Goal: Book appointment/travel/reservation

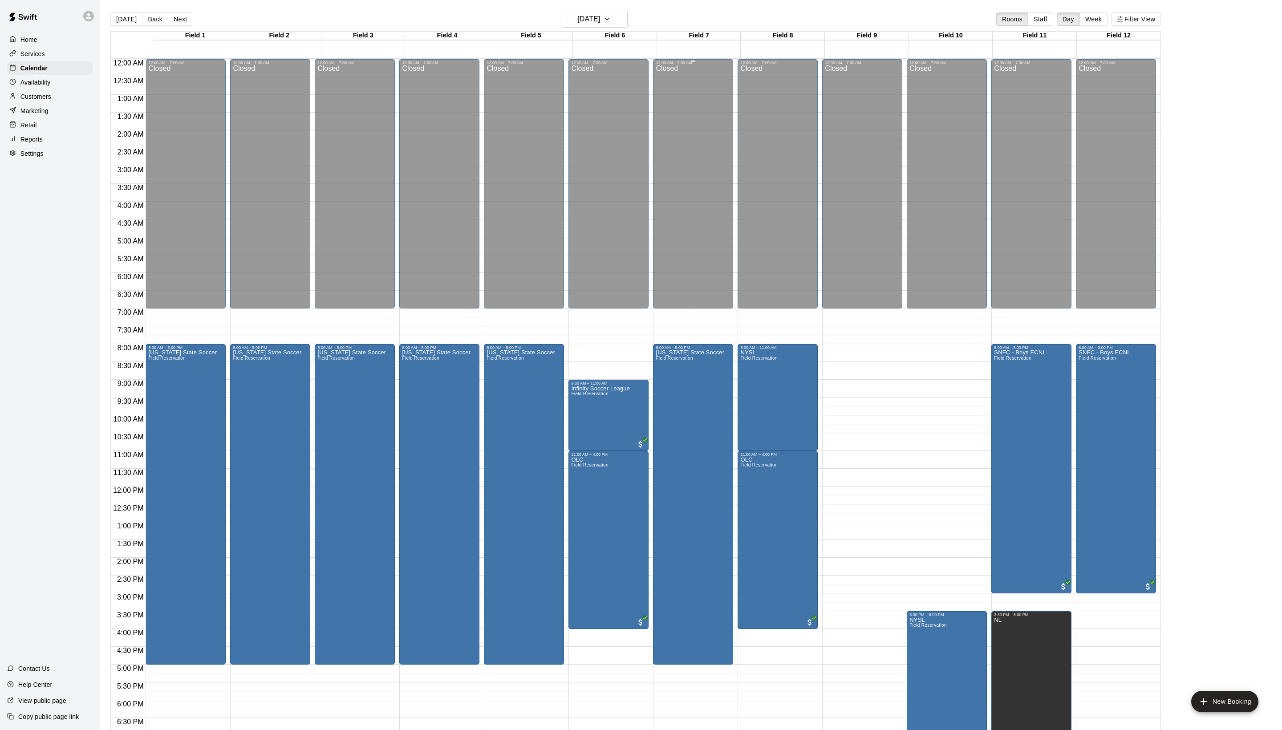
scroll to position [133, 0]
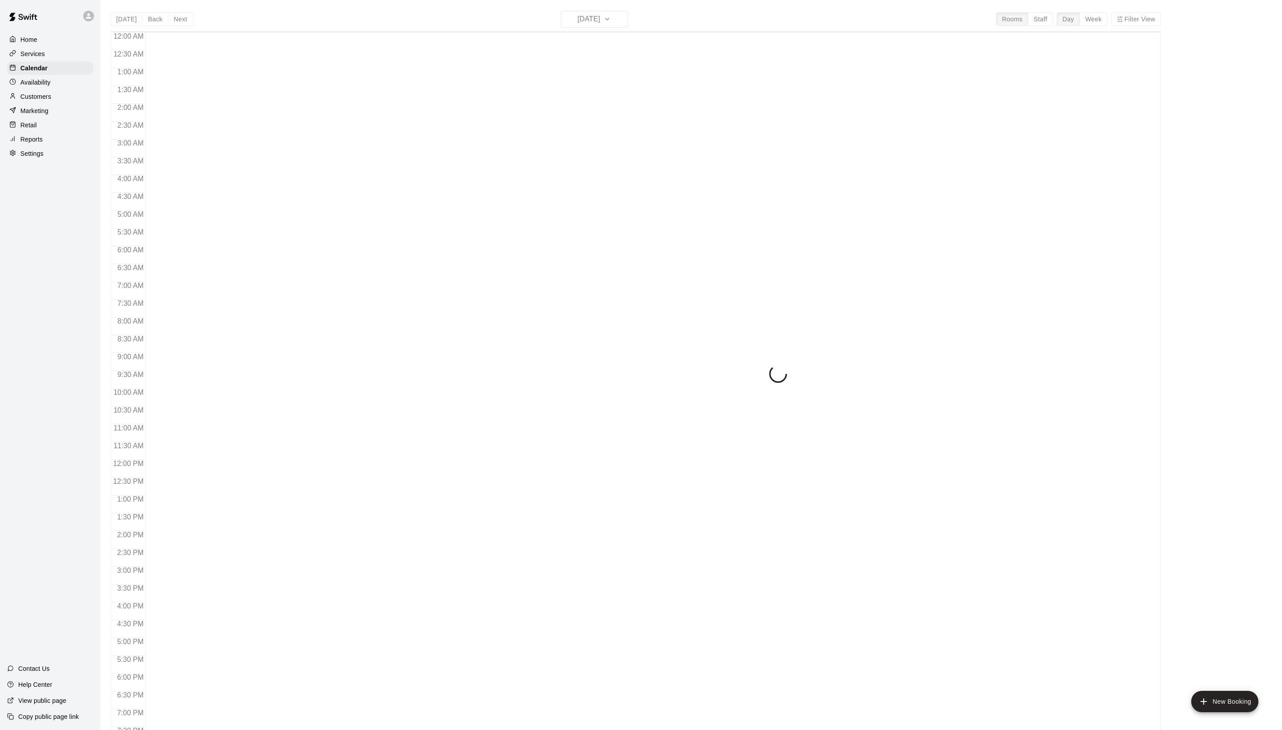
scroll to position [150, 0]
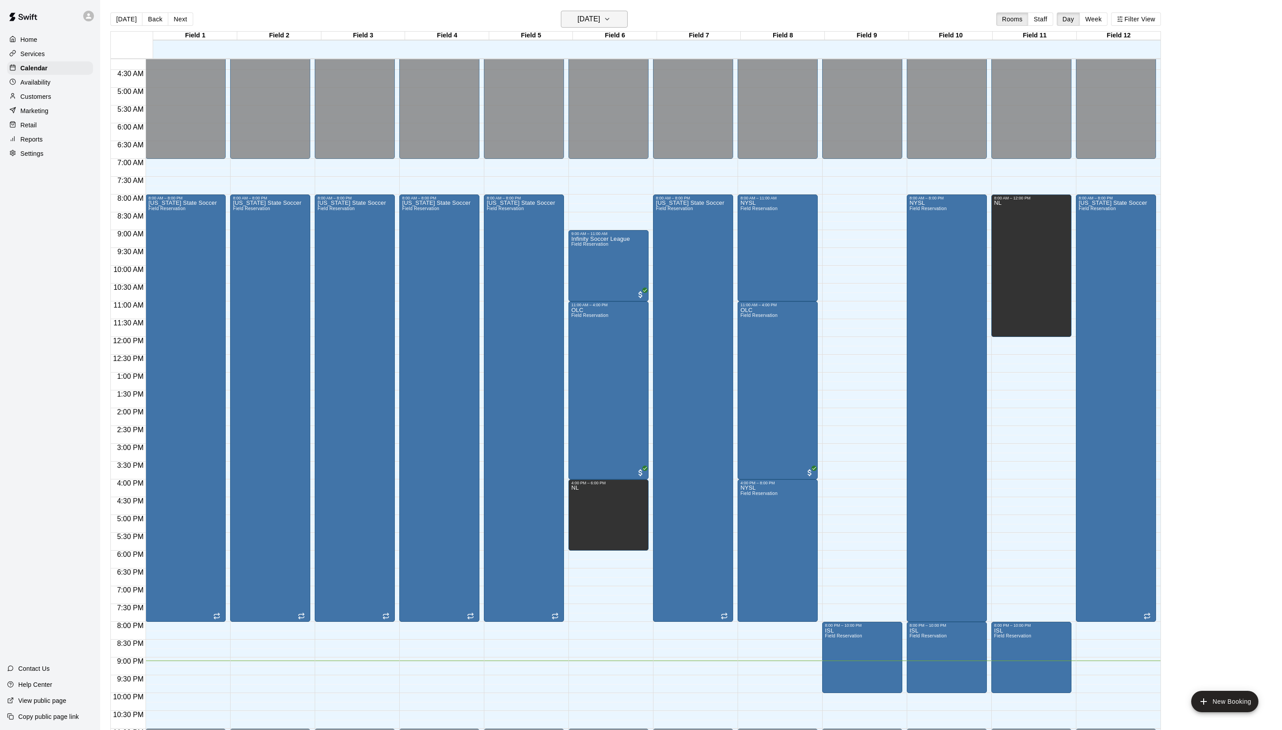
click at [597, 15] on h6 "[DATE]" at bounding box center [588, 19] width 23 height 12
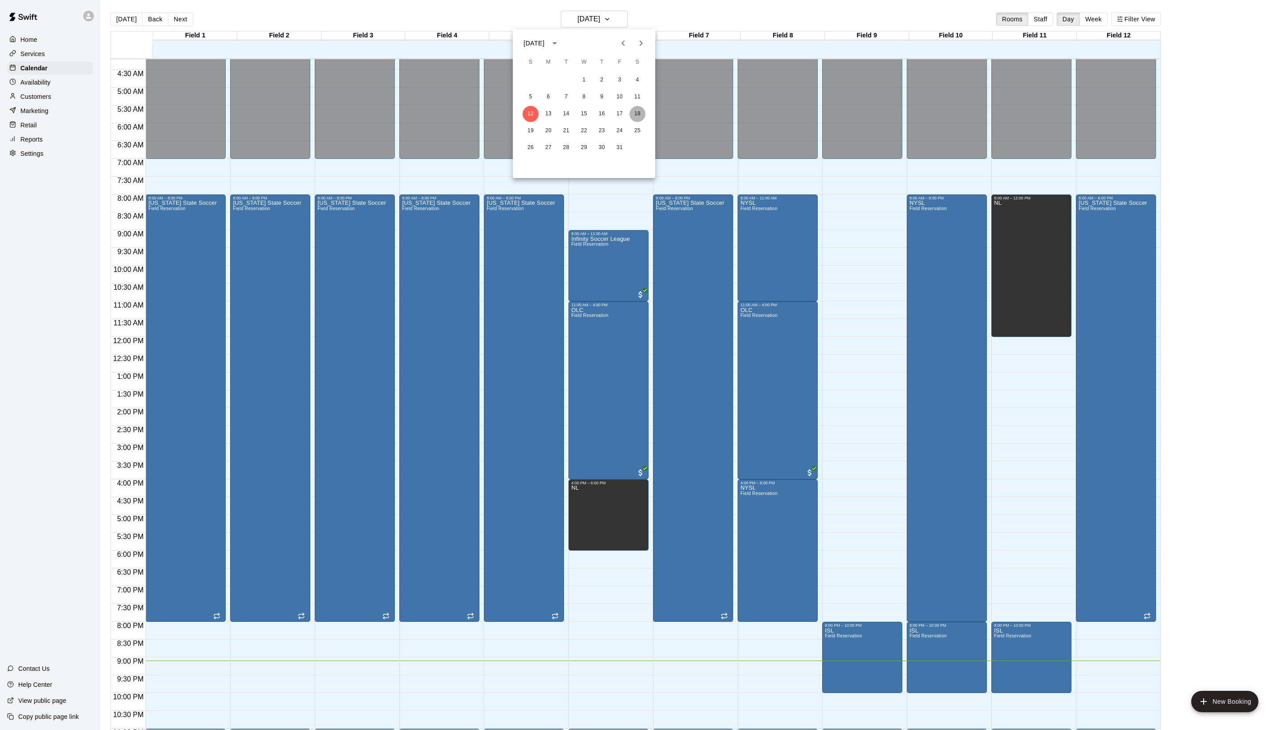
click at [641, 116] on button "18" at bounding box center [637, 114] width 16 height 16
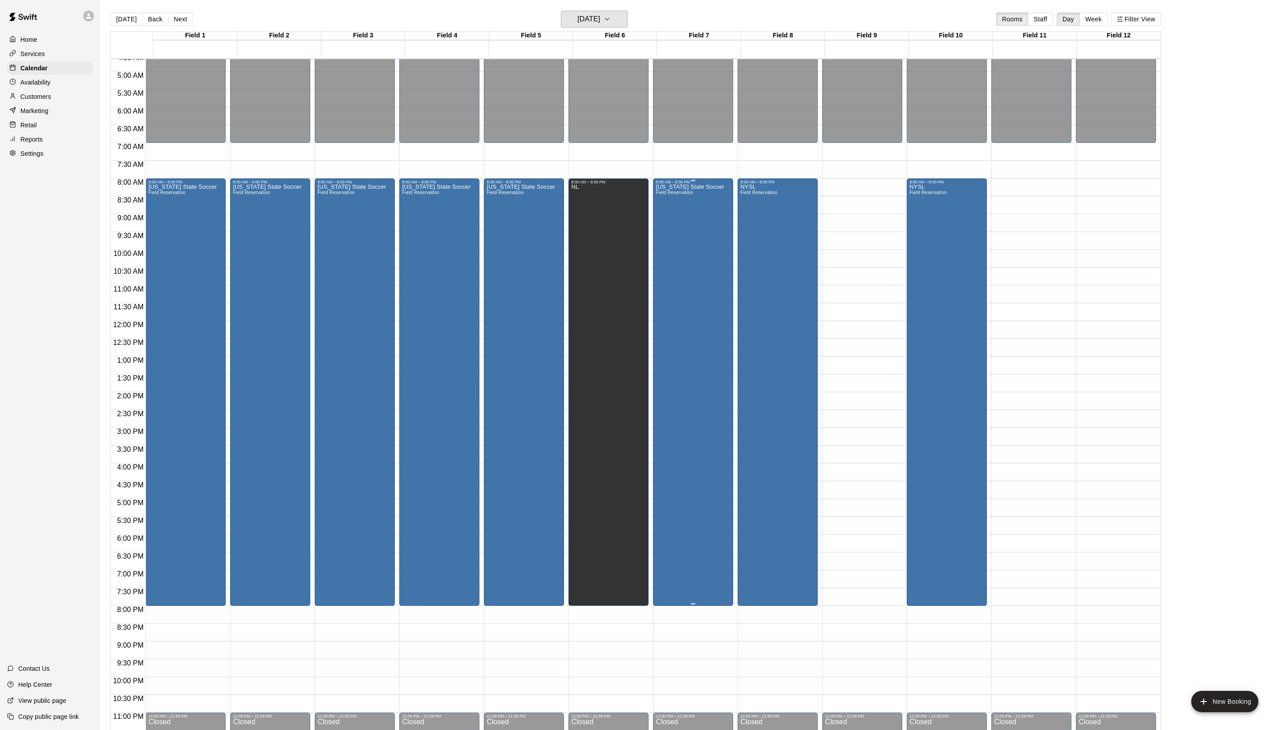
scroll to position [0, 0]
click at [600, 12] on button "Saturday Oct 18" at bounding box center [594, 19] width 67 height 17
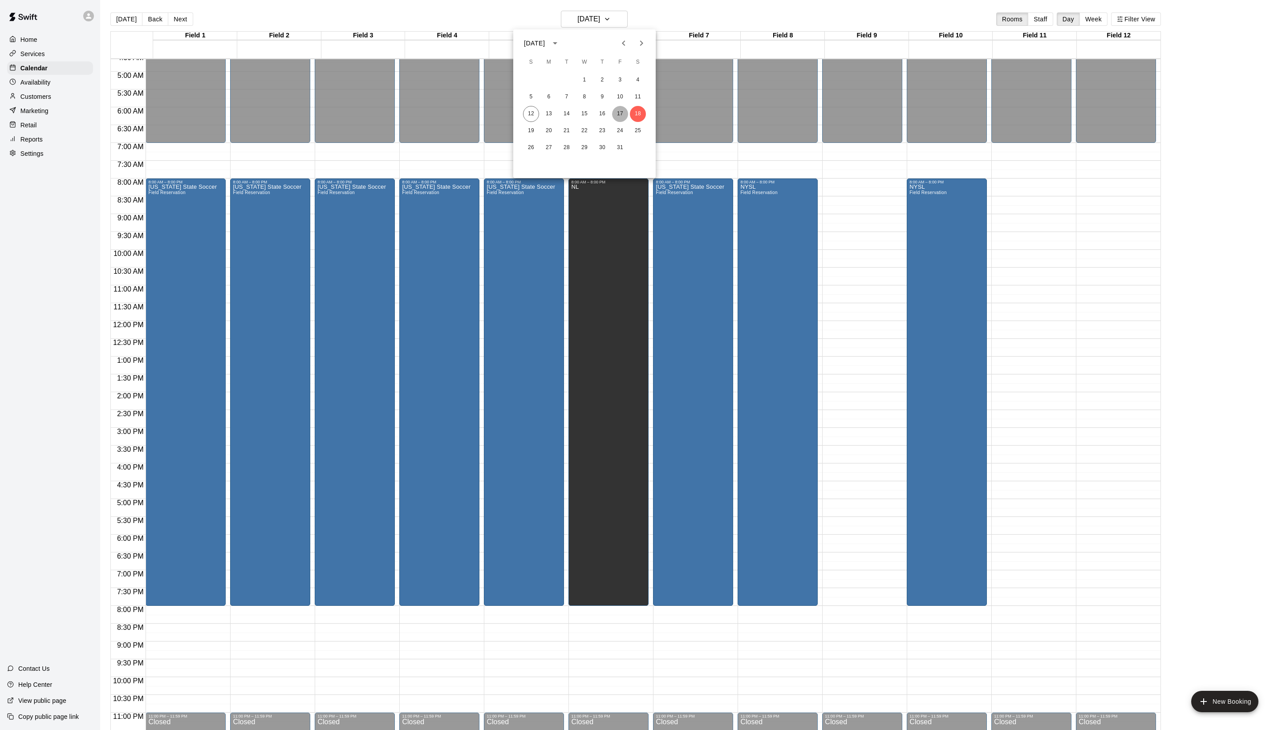
click at [622, 114] on button "17" at bounding box center [620, 114] width 16 height 16
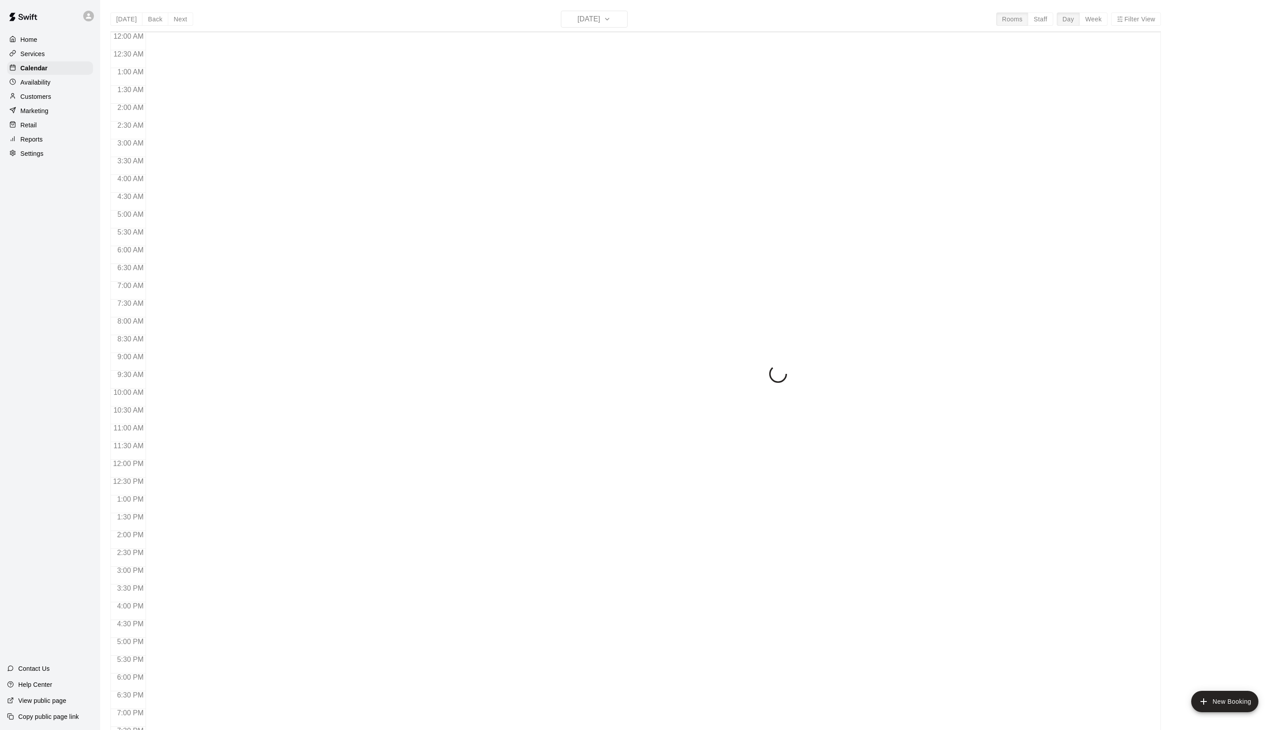
scroll to position [150, 0]
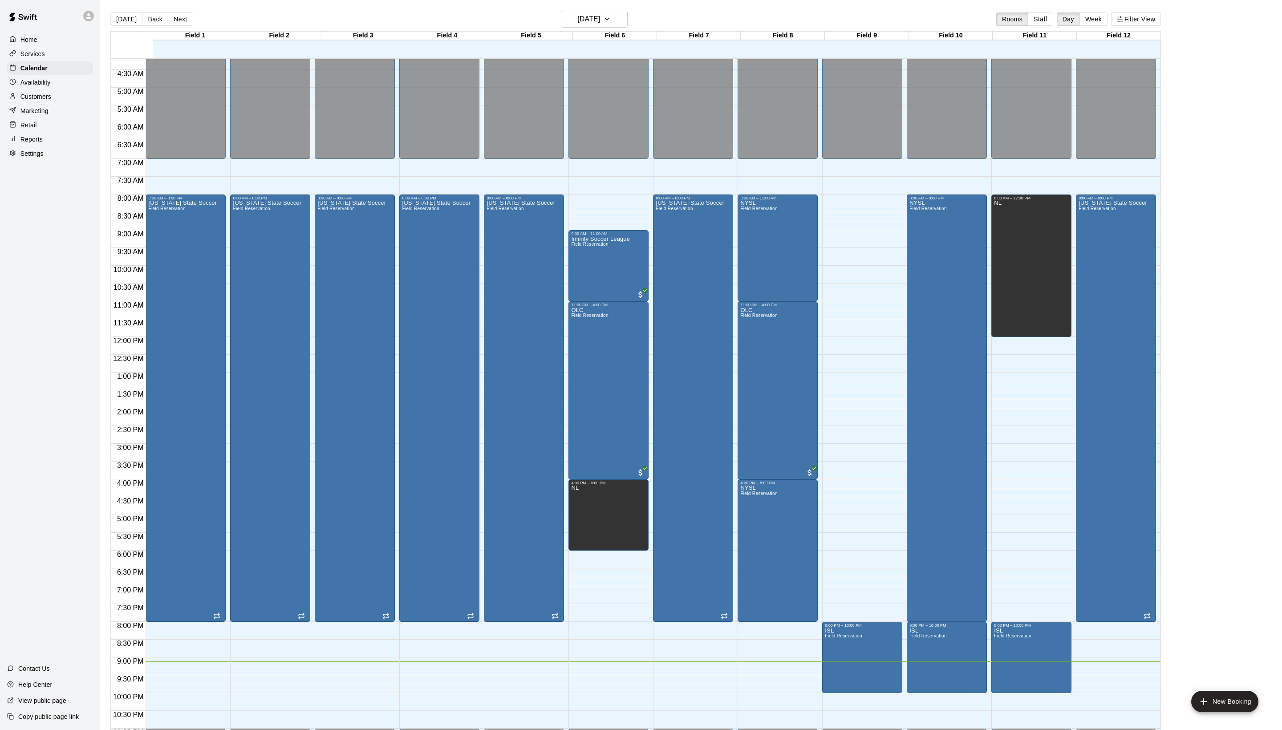
click at [182, 11] on div "[DATE] Back [DATE][DATE] Rooms Staff Day Week Filter View" at bounding box center [635, 21] width 1051 height 20
click at [190, 17] on button "Next" at bounding box center [180, 18] width 25 height 13
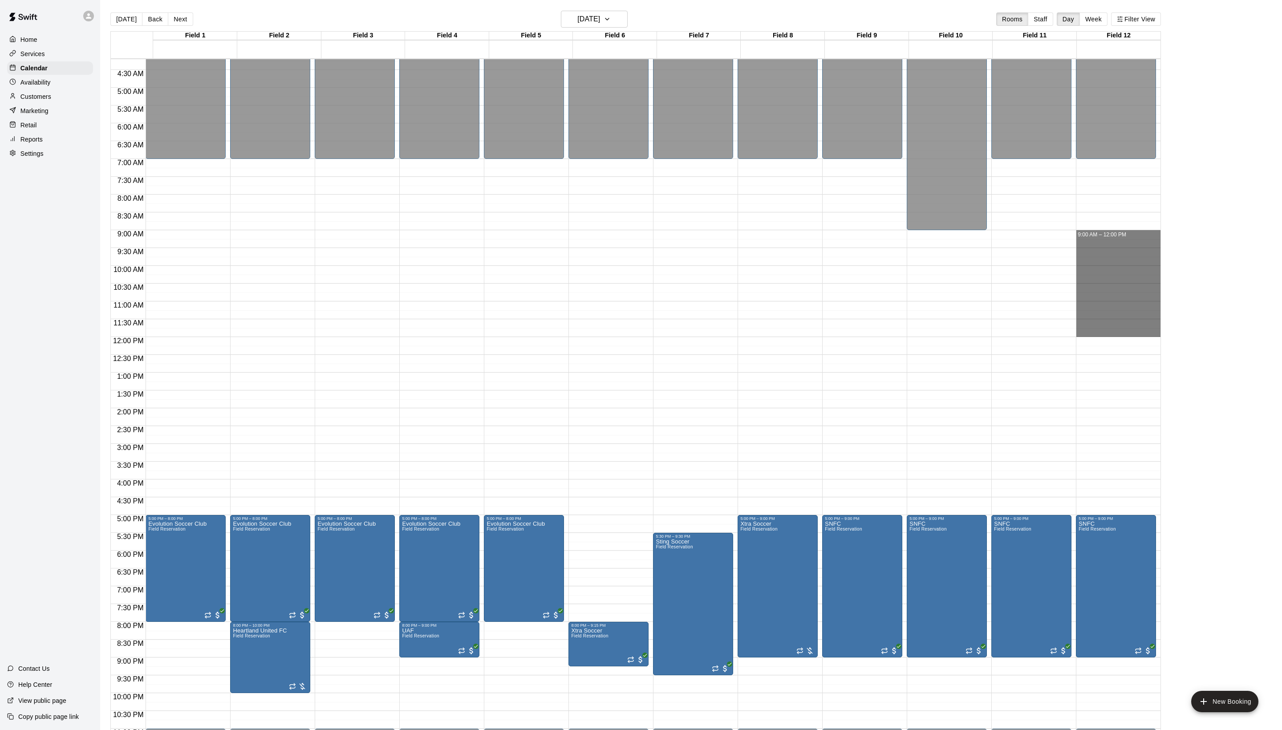
drag, startPoint x: 1087, startPoint y: 236, endPoint x: 1098, endPoint y: 333, distance: 97.6
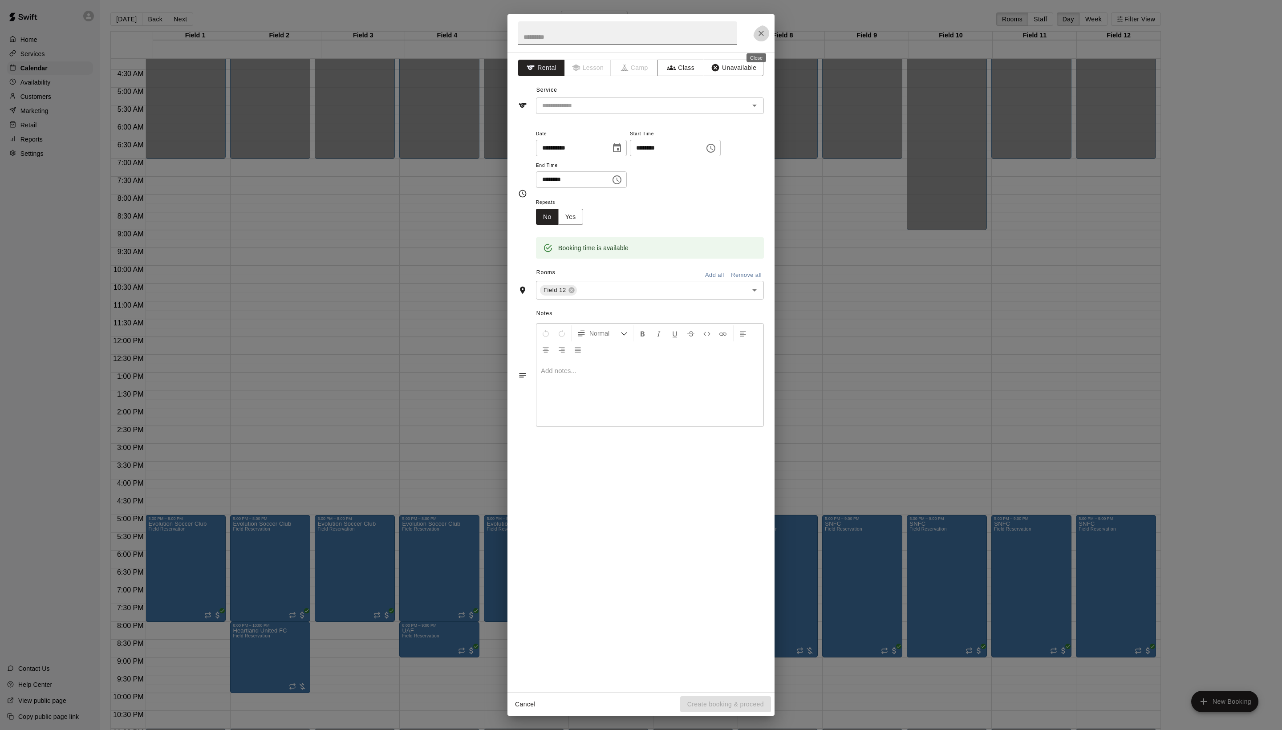
click at [571, 35] on input "text" at bounding box center [627, 33] width 219 height 24
type input "**********"
click at [597, 111] on input "text" at bounding box center [637, 105] width 196 height 11
click at [597, 144] on li "Field Reservation" at bounding box center [659, 145] width 210 height 15
type input "**********"
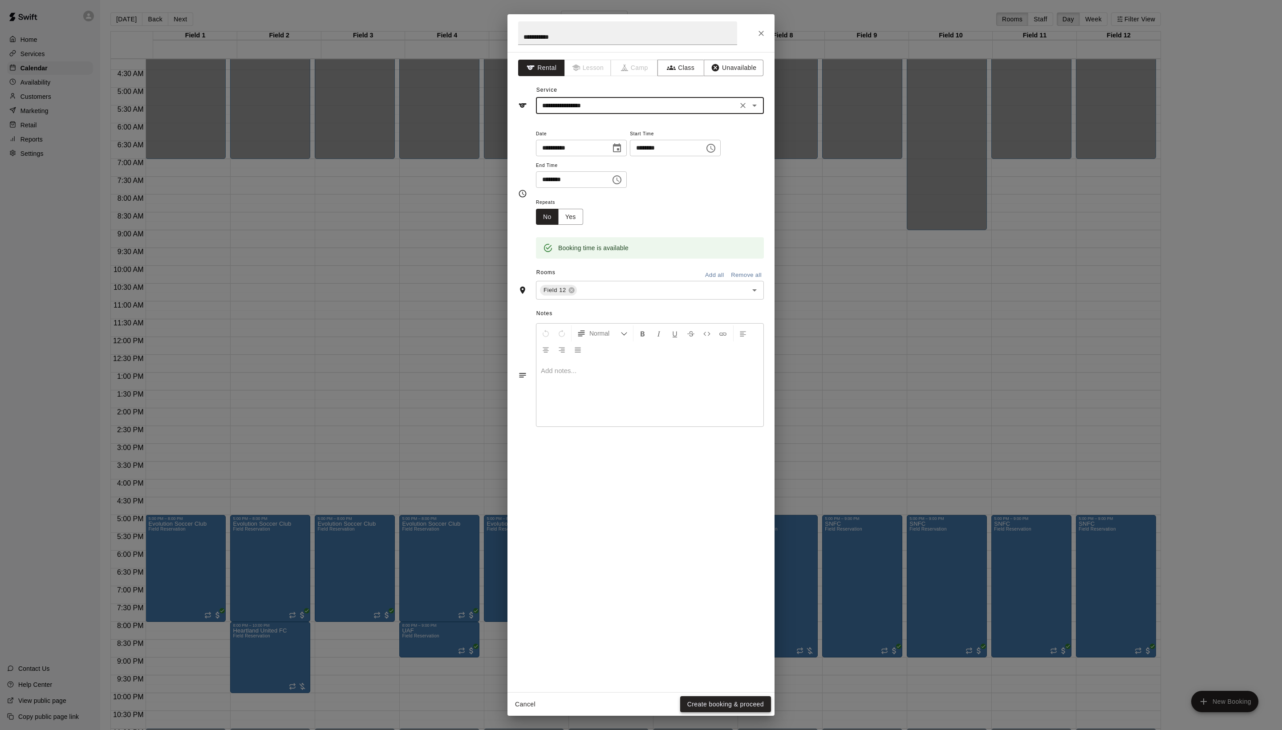
click at [736, 702] on button "Create booking & proceed" at bounding box center [725, 704] width 91 height 16
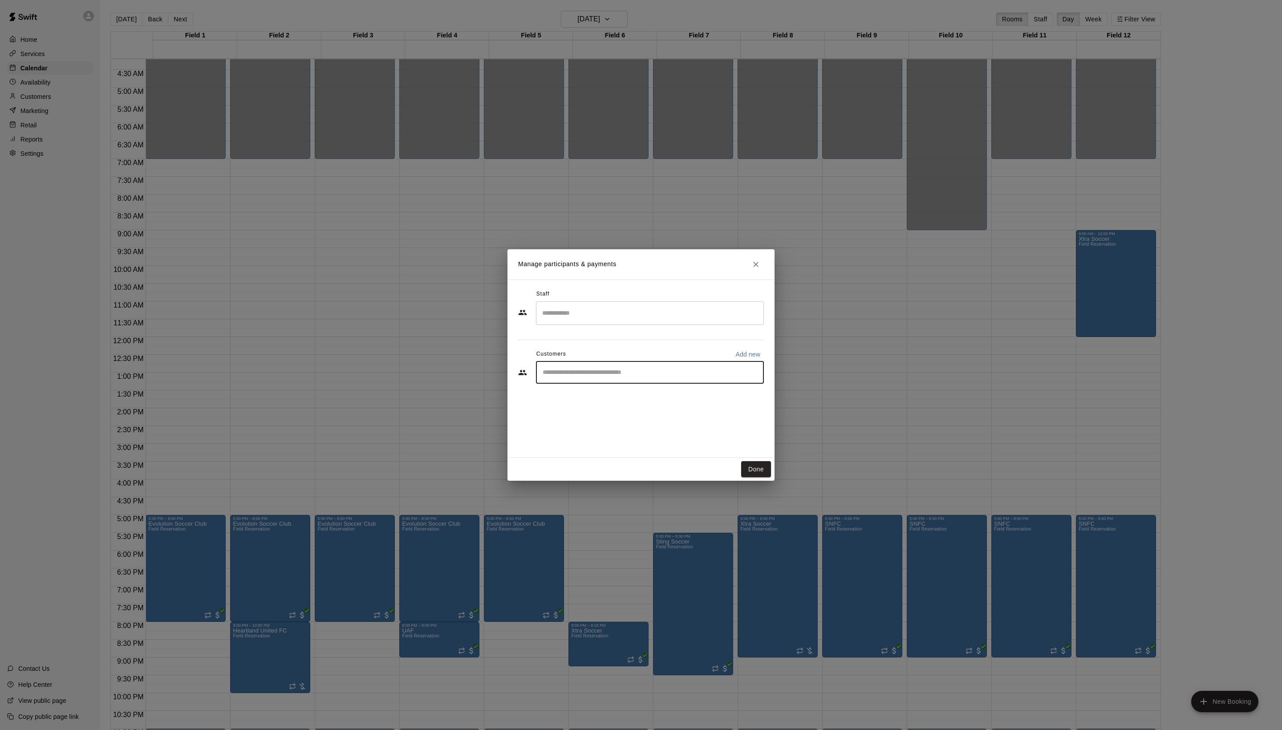
click at [637, 377] on input "Start typing to search customers..." at bounding box center [650, 372] width 220 height 9
type input "*****"
click at [668, 418] on div "[PERSON_NAME] [PERSON_NAME][EMAIL_ADDRESS][DOMAIN_NAME]" at bounding box center [668, 417] width 178 height 19
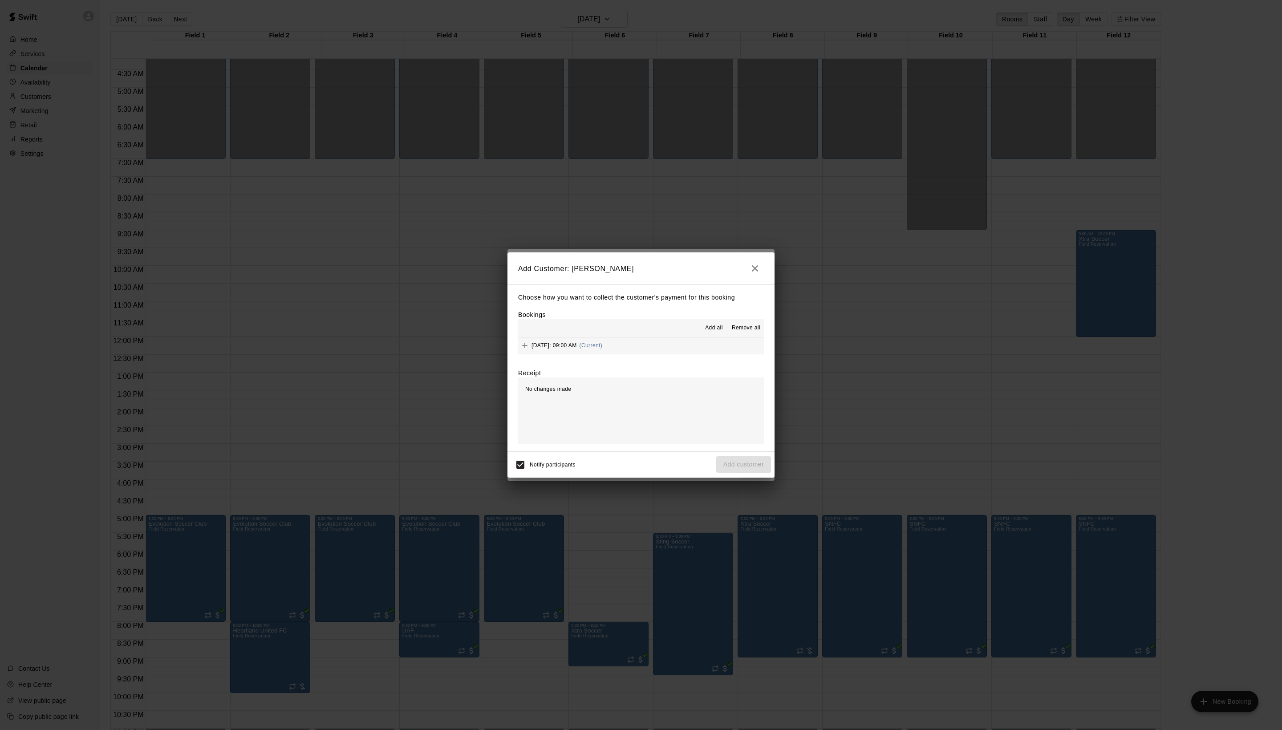
click at [707, 327] on span "Add all" at bounding box center [714, 328] width 18 height 9
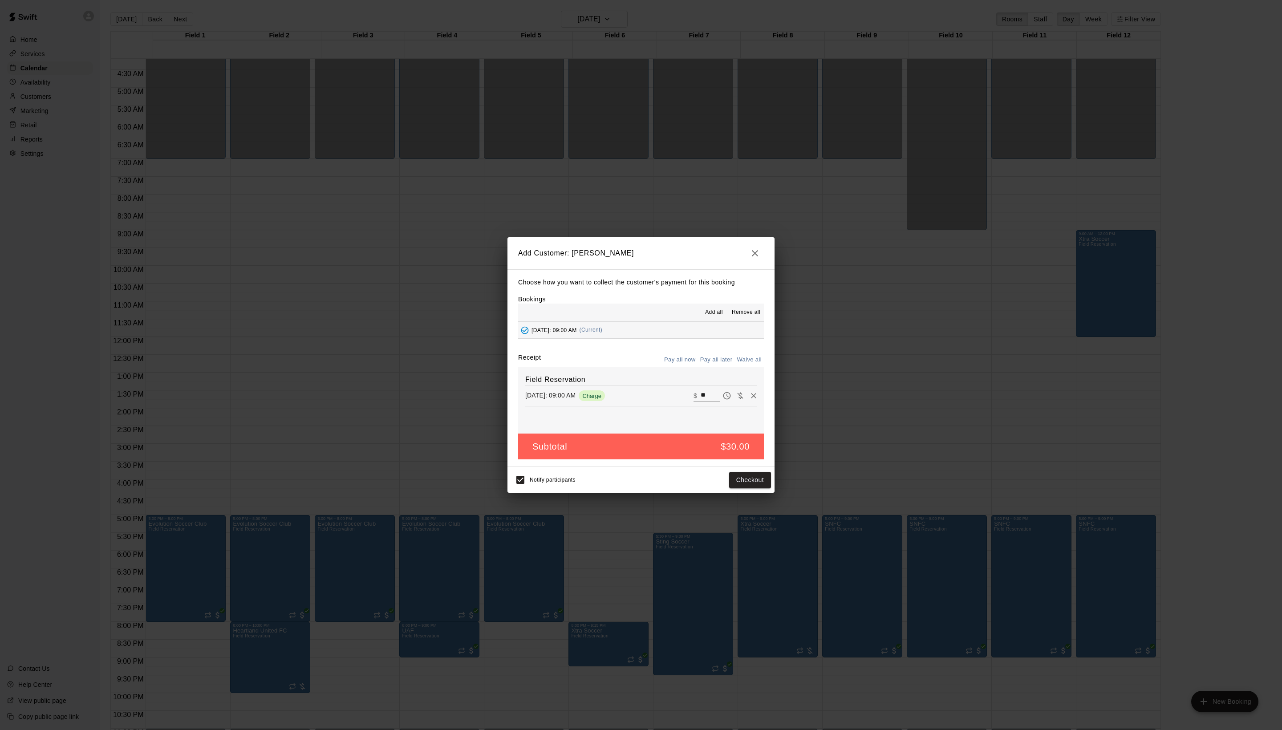
click at [744, 345] on div "Choose how you want to collect the customer's payment for this booking Bookings…" at bounding box center [640, 368] width 267 height 198
click at [744, 360] on button "Waive all" at bounding box center [749, 360] width 29 height 14
type input "*"
click at [742, 488] on button "Add customer" at bounding box center [743, 480] width 55 height 16
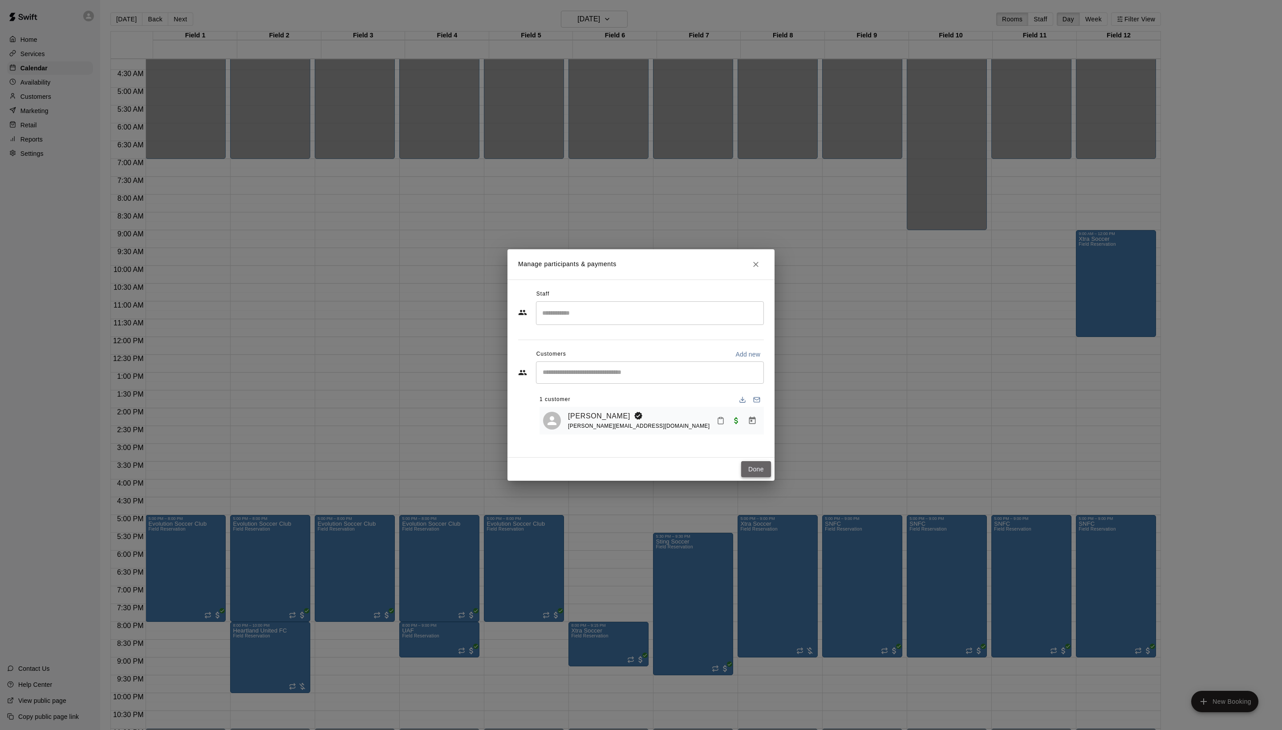
click at [752, 478] on button "Done" at bounding box center [756, 469] width 30 height 16
